Goal: Navigation & Orientation: Find specific page/section

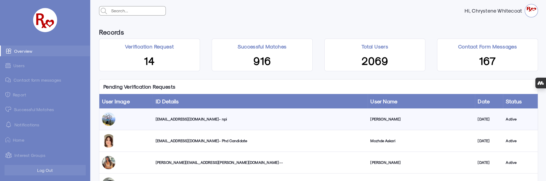
click at [186, 118] on div "[EMAIL_ADDRESS][DOMAIN_NAME] - npi" at bounding box center [260, 118] width 210 height 5
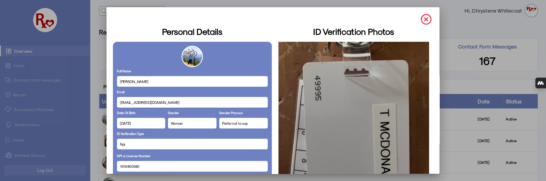
click at [425, 18] on img at bounding box center [426, 19] width 11 height 11
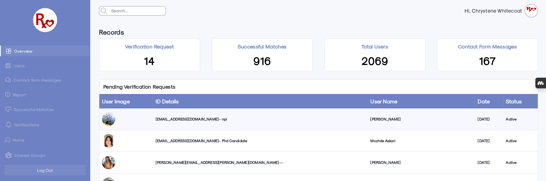
click at [27, 109] on link "Successful Matches" at bounding box center [45, 109] width 90 height 11
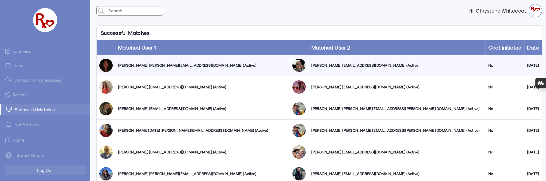
click at [19, 65] on link "Users" at bounding box center [45, 65] width 90 height 10
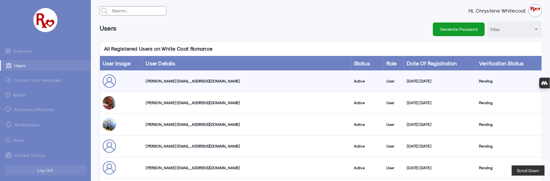
click at [25, 50] on link "Overview" at bounding box center [45, 50] width 91 height 11
